Goal: Go to known website: Access a specific website the user already knows

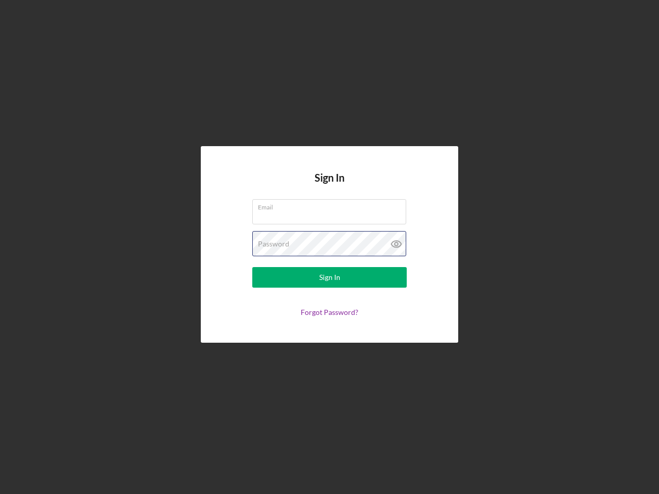
click at [330, 247] on div "Password" at bounding box center [329, 244] width 154 height 26
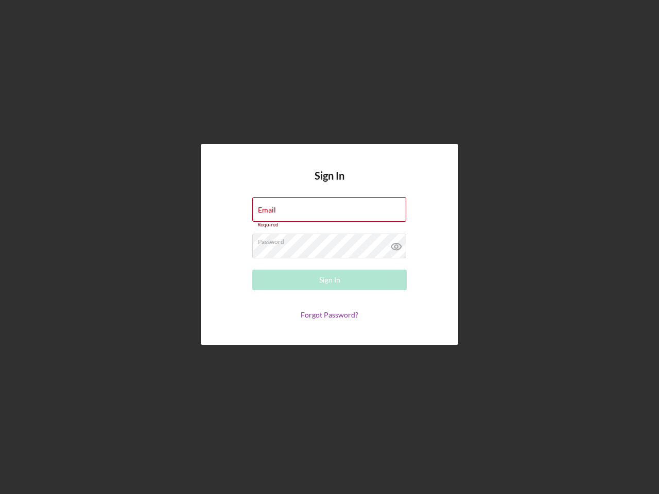
click at [396, 244] on icon at bounding box center [397, 247] width 26 height 26
